Goal: Find specific page/section: Find specific page/section

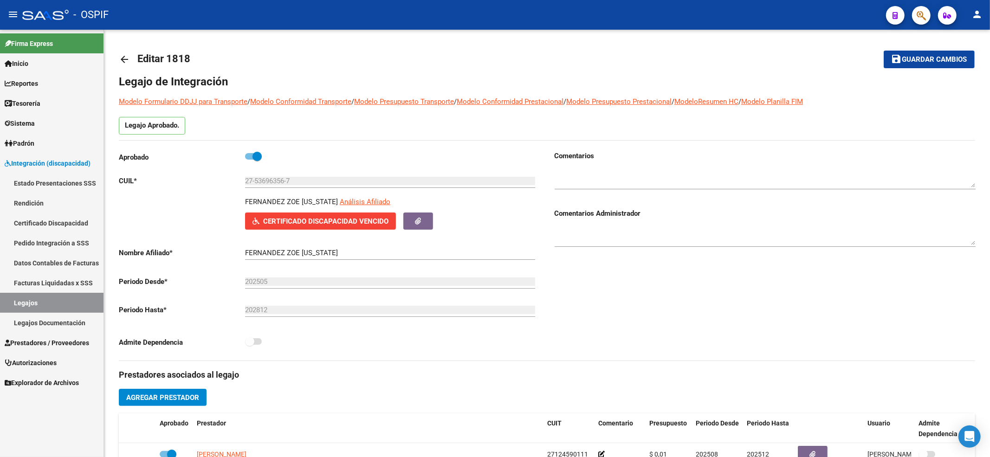
drag, startPoint x: 40, startPoint y: 355, endPoint x: 43, endPoint y: 351, distance: 5.3
click at [41, 355] on link "Autorizaciones" at bounding box center [51, 363] width 103 height 20
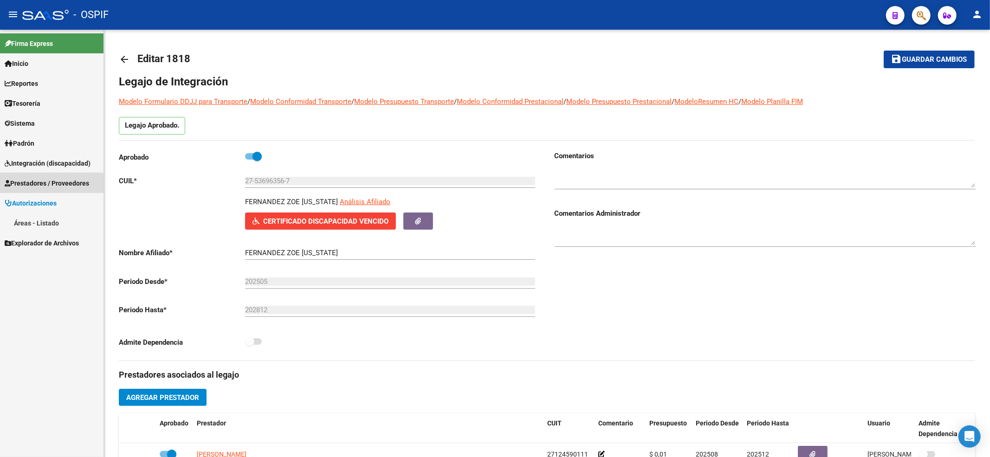
click at [44, 344] on div "Firma Express Inicio Calendario SSS Instructivos Contacto OS Reportes Egresos D…" at bounding box center [51, 243] width 103 height 427
click at [38, 179] on span "Prestadores / Proveedores" at bounding box center [47, 183] width 84 height 10
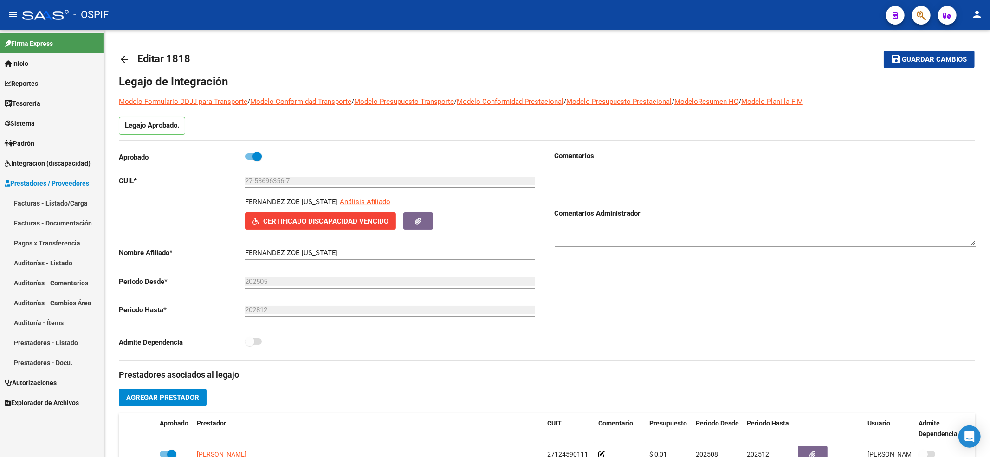
click at [56, 205] on link "Facturas - Listado/Carga" at bounding box center [51, 203] width 103 height 20
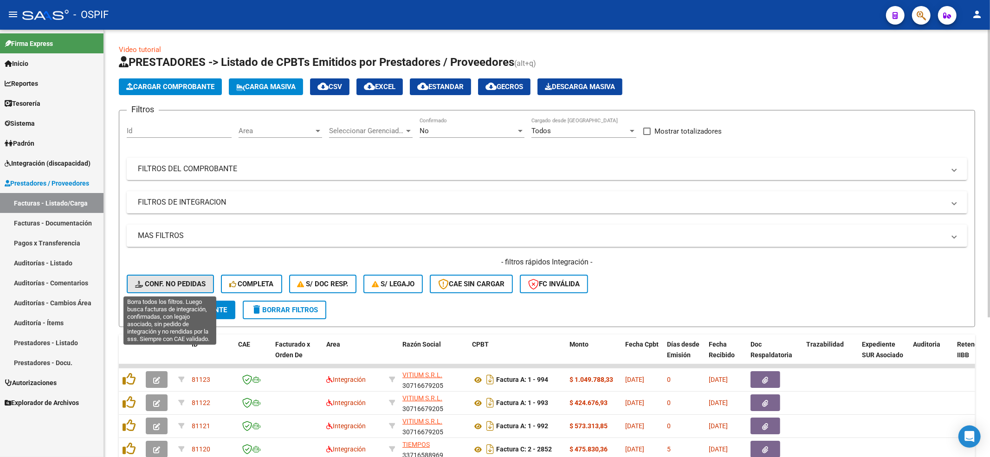
click at [165, 288] on span "Conf. no pedidas" at bounding box center [170, 284] width 71 height 8
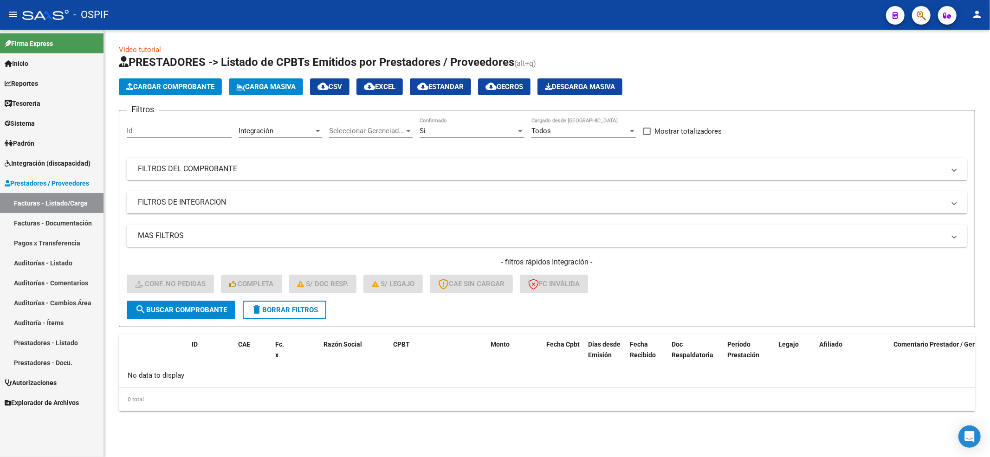
click at [297, 306] on span "delete Borrar Filtros" at bounding box center [284, 310] width 67 height 8
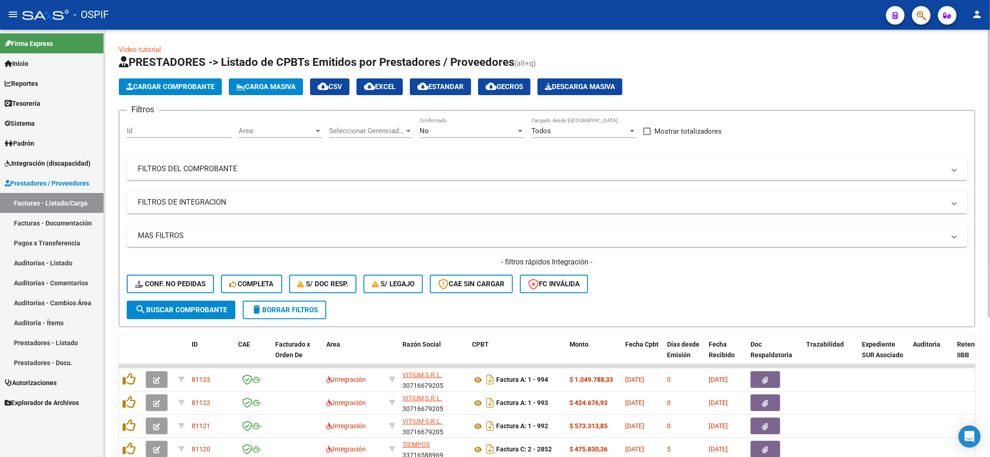
click at [179, 302] on button "search Buscar Comprobante" at bounding box center [181, 310] width 109 height 19
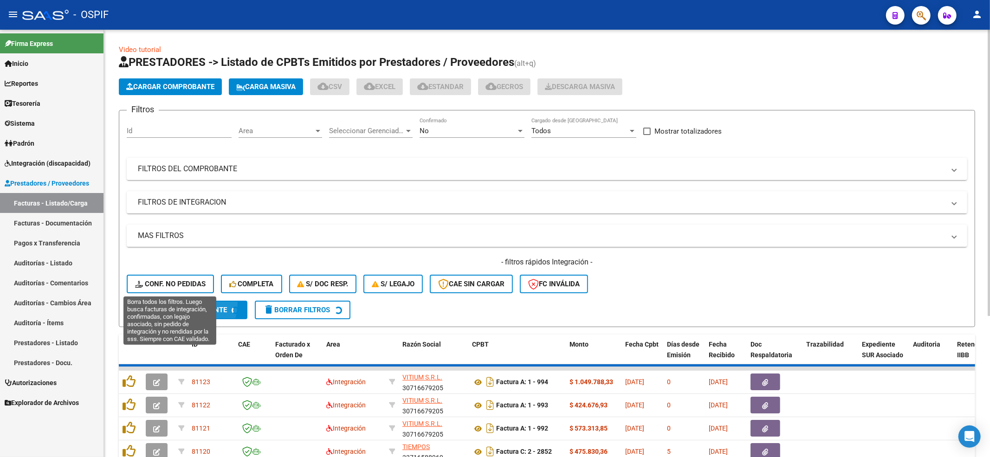
click at [173, 292] on button "Conf. no pedidas" at bounding box center [170, 284] width 87 height 19
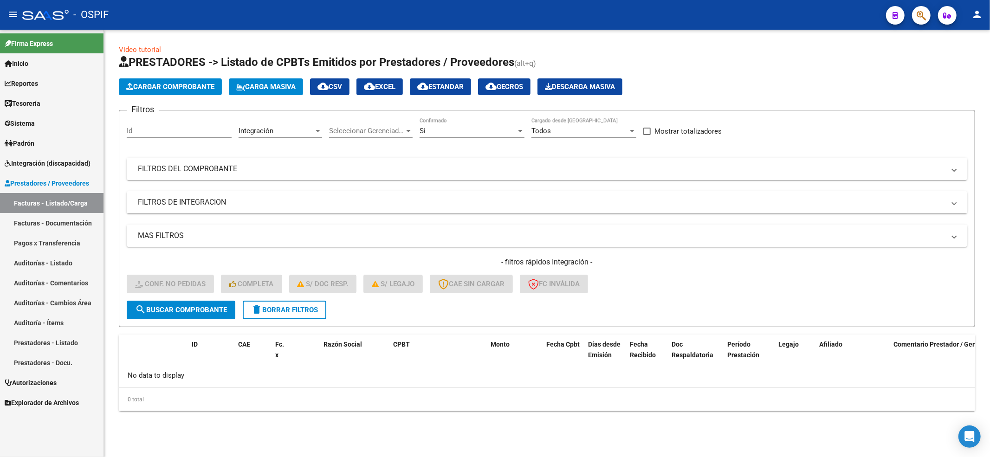
click at [271, 309] on span "delete Borrar Filtros" at bounding box center [284, 310] width 67 height 8
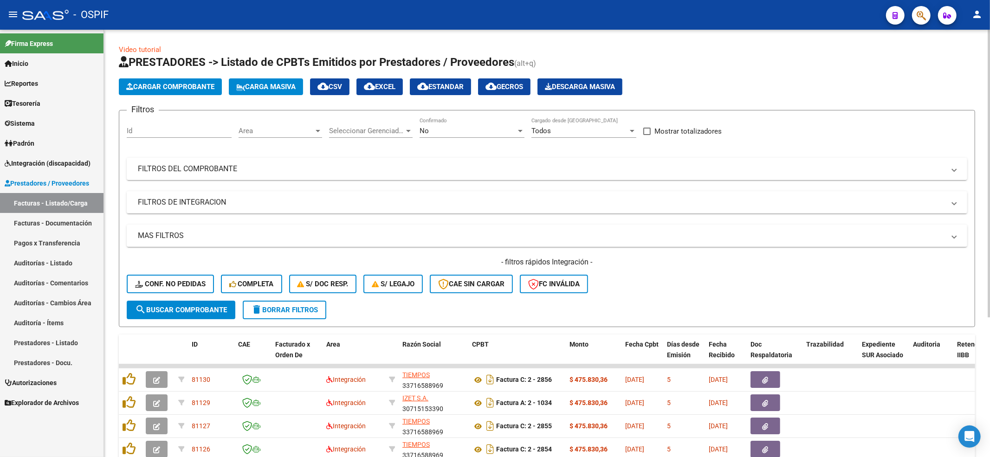
drag, startPoint x: 185, startPoint y: 270, endPoint x: 184, endPoint y: 283, distance: 13.0
click at [185, 271] on div "- filtros rápidos Integración - Conf. no pedidas Completa S/ Doc Resp. S/ legaj…" at bounding box center [547, 279] width 840 height 44
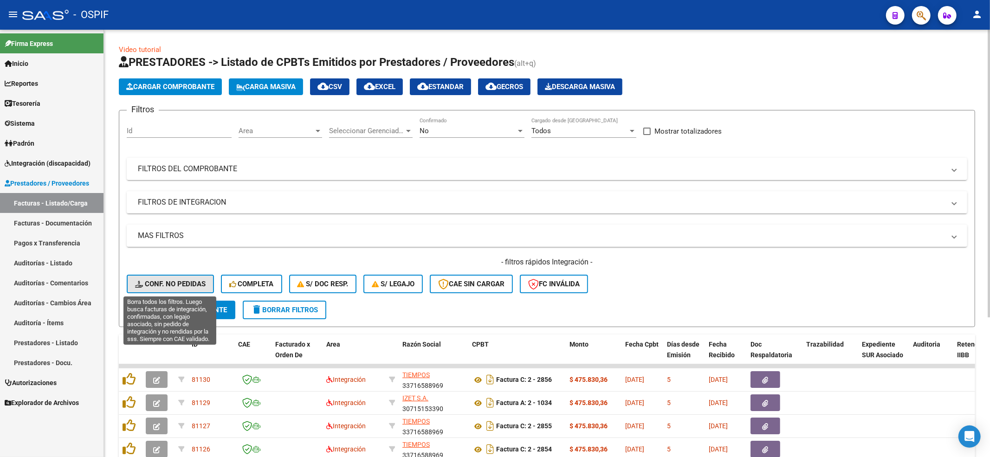
drag, startPoint x: 184, startPoint y: 283, endPoint x: 303, endPoint y: 315, distance: 123.3
click at [184, 283] on span "Conf. no pedidas" at bounding box center [170, 284] width 71 height 8
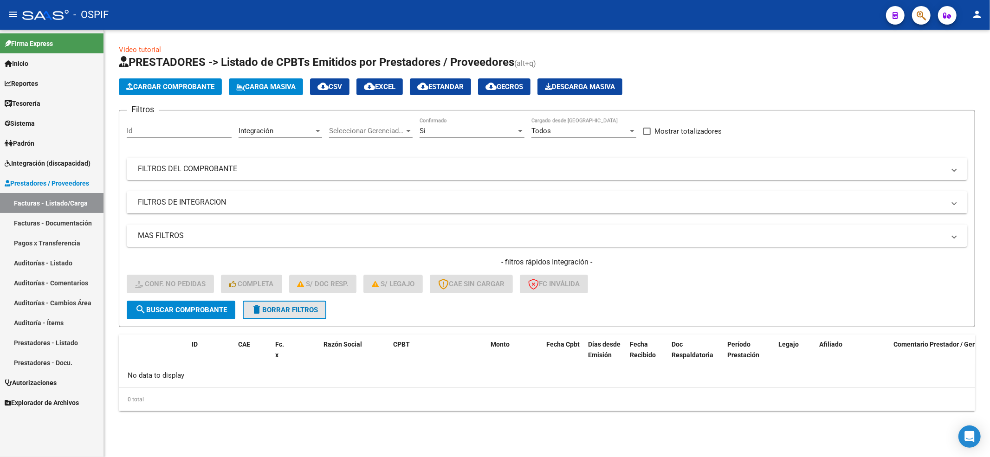
click at [293, 314] on button "delete Borrar Filtros" at bounding box center [285, 310] width 84 height 19
